Goal: Information Seeking & Learning: Learn about a topic

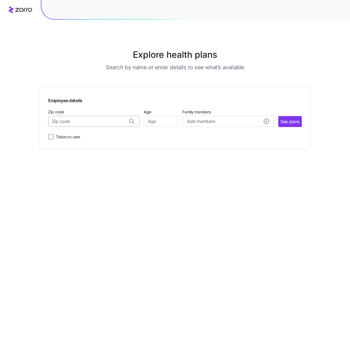
click at [103, 122] on input "Zip code" at bounding box center [93, 121] width 91 height 11
click at [163, 122] on input "Age" at bounding box center [161, 121] width 34 height 11
click at [208, 120] on span "Add members" at bounding box center [201, 121] width 28 height 7
drag, startPoint x: 322, startPoint y: 197, endPoint x: 315, endPoint y: 194, distance: 8.2
click at [322, 197] on div "Explore health plans Search by name or enter details to see what’s available Em…" at bounding box center [175, 178] width 350 height 357
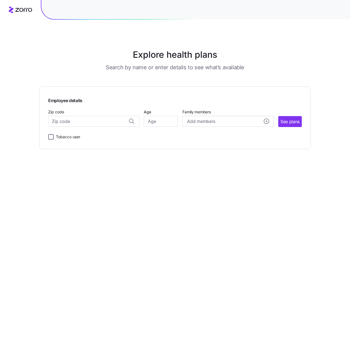
click at [52, 136] on input "Tobacco user" at bounding box center [50, 136] width 5 height 5
click at [47, 138] on div "Employee details Zip code Age Family members Add members See plans Tobacco user" at bounding box center [174, 117] width 271 height 63
click at [54, 136] on label "Tobacco user" at bounding box center [67, 136] width 27 height 7
click at [54, 136] on input "Tobacco user" at bounding box center [50, 136] width 5 height 5
checkbox input "false"
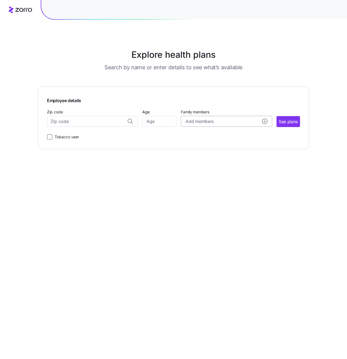
click at [265, 121] on icon "add icon" at bounding box center [265, 121] width 2 height 0
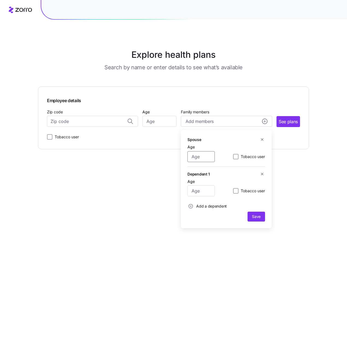
click at [193, 162] on input "Age" at bounding box center [201, 156] width 27 height 11
type input "25"
click at [258, 217] on span "Save" at bounding box center [256, 216] width 9 height 5
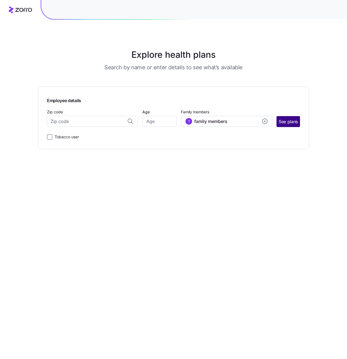
click at [292, 126] on button "See plans" at bounding box center [289, 121] width 24 height 11
